Goal: Task Accomplishment & Management: Use online tool/utility

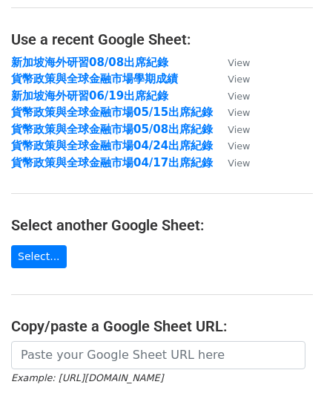
scroll to position [148, 0]
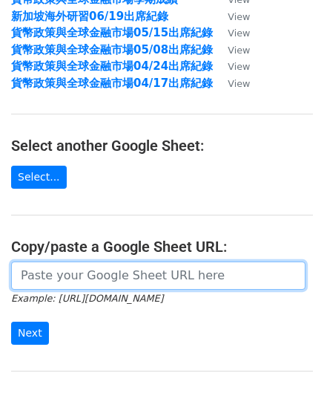
click at [48, 275] on input "url" at bounding box center [158, 275] width 295 height 28
paste input "[URL][DOMAIN_NAME]"
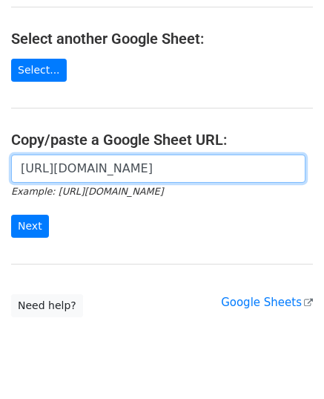
scroll to position [289, 0]
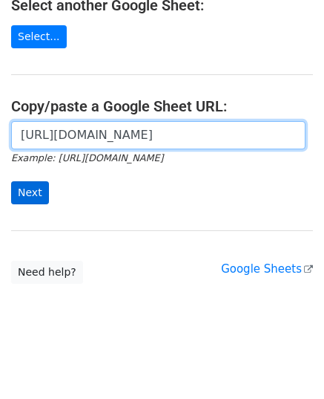
type input "[URL][DOMAIN_NAME]"
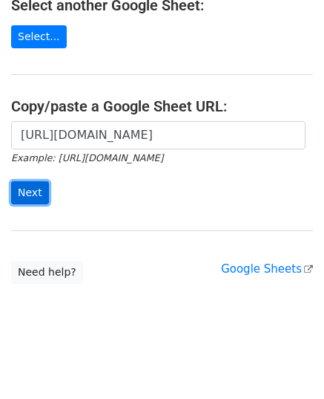
click at [35, 195] on input "Next" at bounding box center [30, 192] width 38 height 23
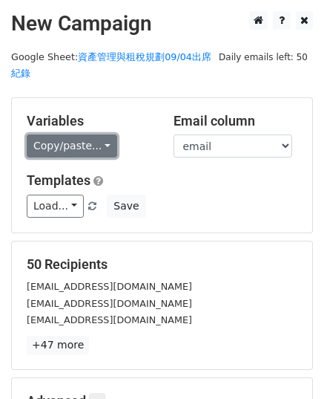
click at [75, 152] on link "Copy/paste..." at bounding box center [72, 145] width 91 height 23
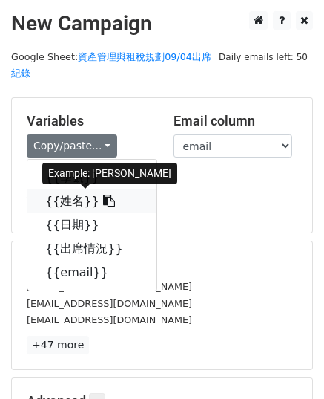
click at [103, 199] on icon at bounding box center [109, 201] width 12 height 12
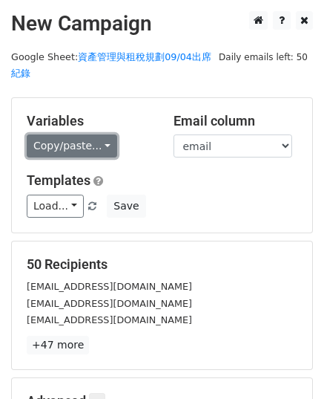
click at [98, 146] on link "Copy/paste..." at bounding box center [72, 145] width 91 height 23
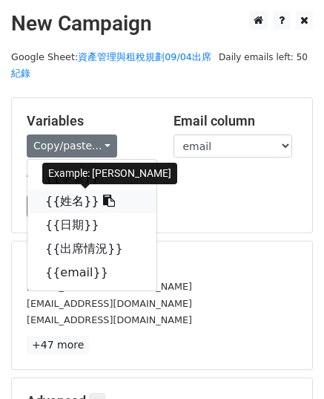
click at [103, 197] on icon at bounding box center [109, 201] width 12 height 12
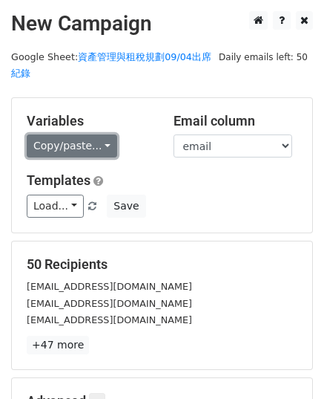
click at [32, 139] on link "Copy/paste..." at bounding box center [72, 145] width 91 height 23
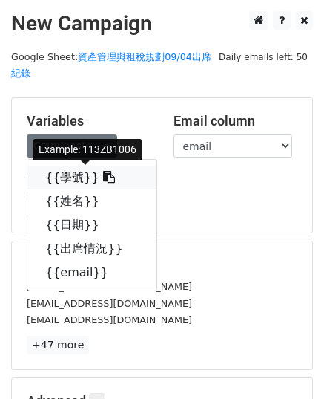
click at [103, 174] on icon at bounding box center [109, 177] width 12 height 12
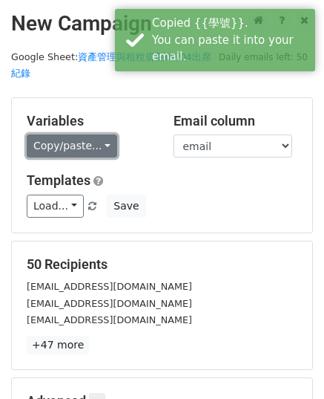
click at [73, 140] on link "Copy/paste..." at bounding box center [72, 145] width 91 height 23
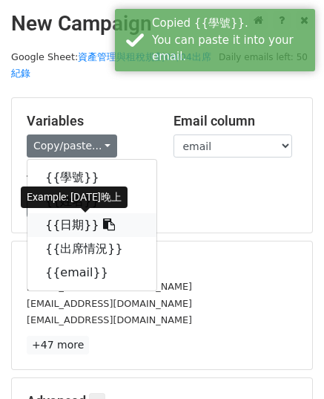
click at [103, 223] on icon at bounding box center [109, 224] width 12 height 12
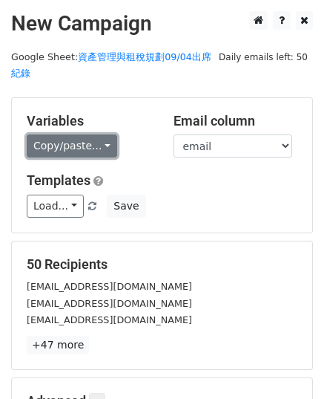
click at [101, 143] on link "Copy/paste..." at bounding box center [72, 145] width 91 height 23
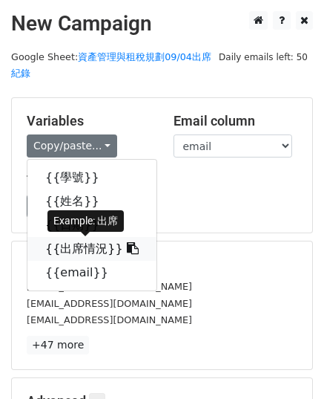
click at [109, 243] on link "{{出席情況}}" at bounding box center [91, 249] width 129 height 24
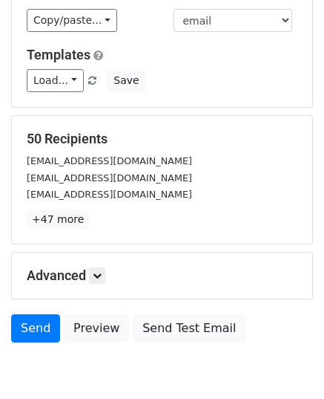
scroll to position [192, 0]
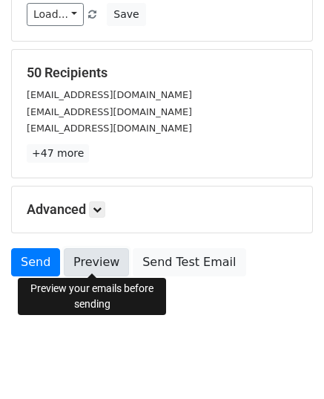
click at [98, 260] on link "Preview" at bounding box center [96, 262] width 65 height 28
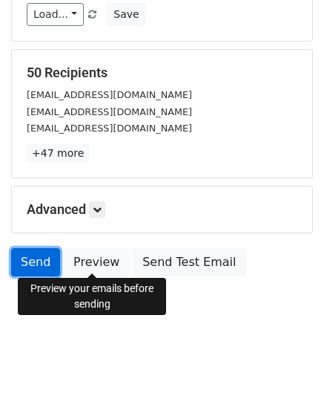
click at [31, 264] on link "Send" at bounding box center [35, 262] width 49 height 28
